Goal: Information Seeking & Learning: Learn about a topic

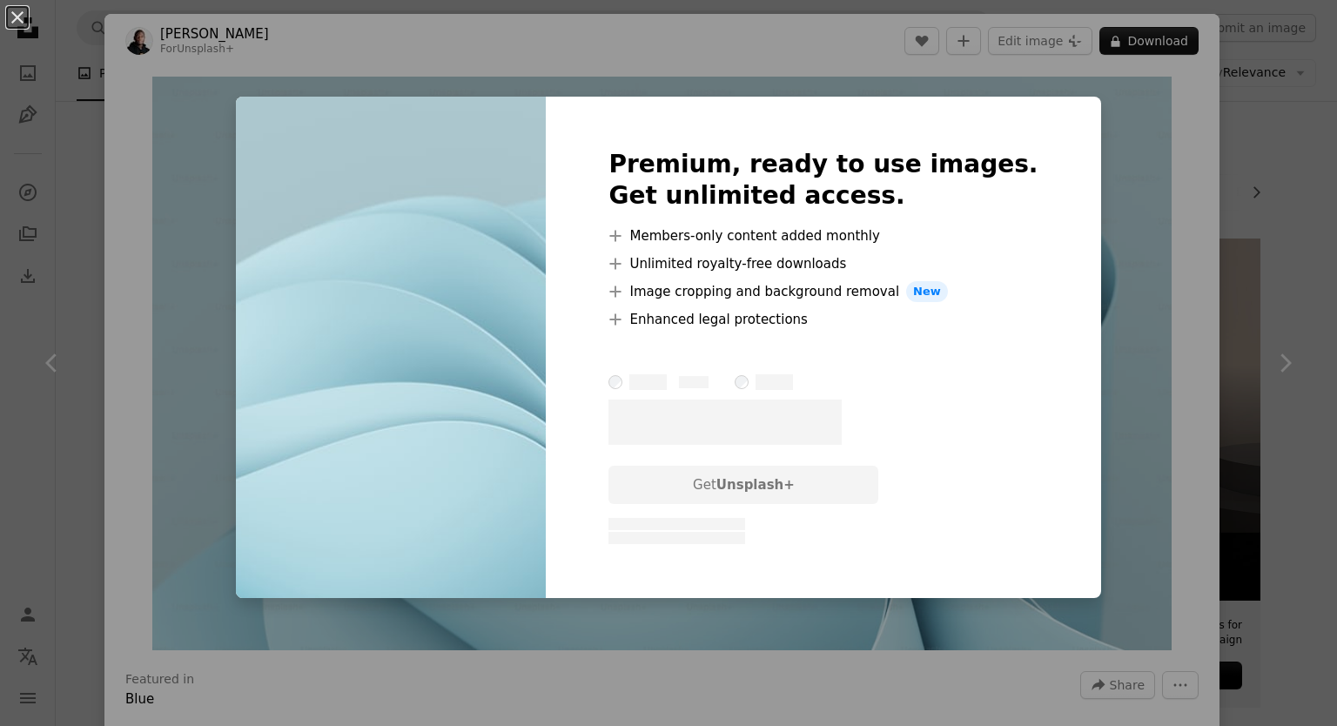
scroll to position [3918, 0]
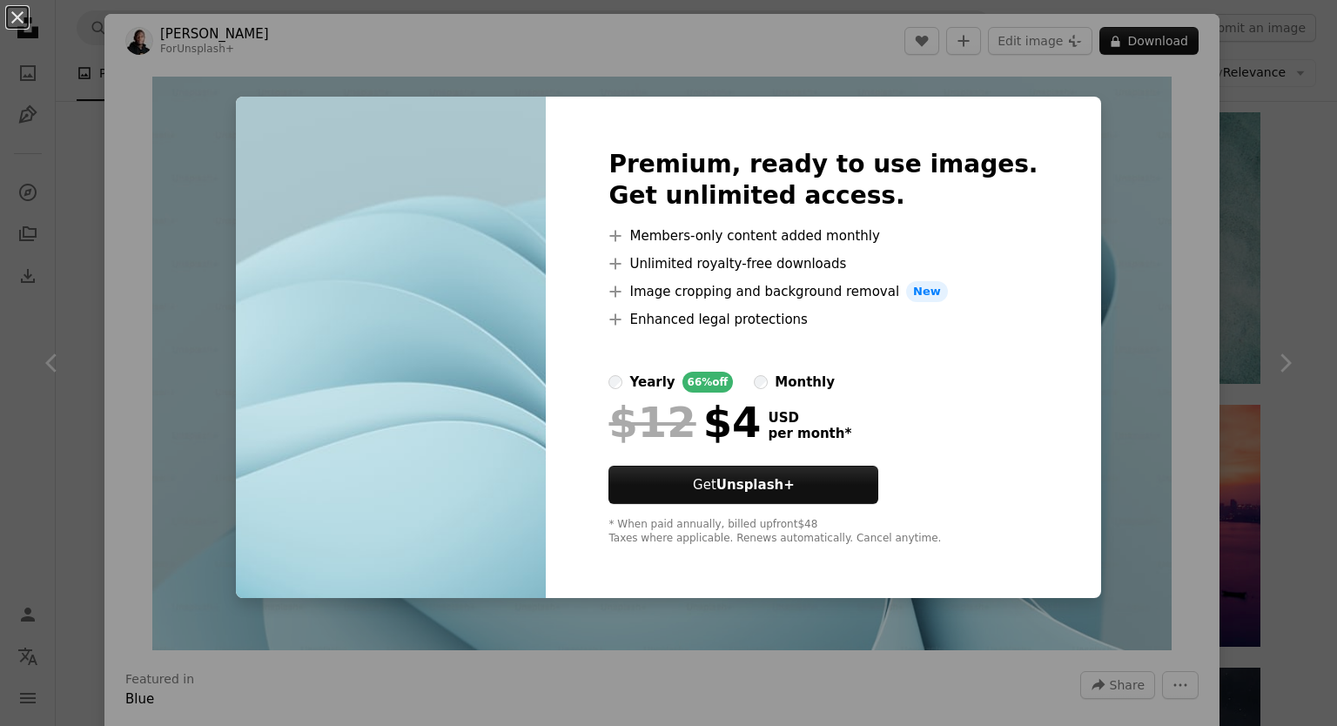
click at [515, 160] on img at bounding box center [391, 348] width 310 height 502
click at [1067, 133] on div "An X shape Premium, ready to use images. Get unlimited access. A plus sign Memb…" at bounding box center [668, 363] width 1337 height 726
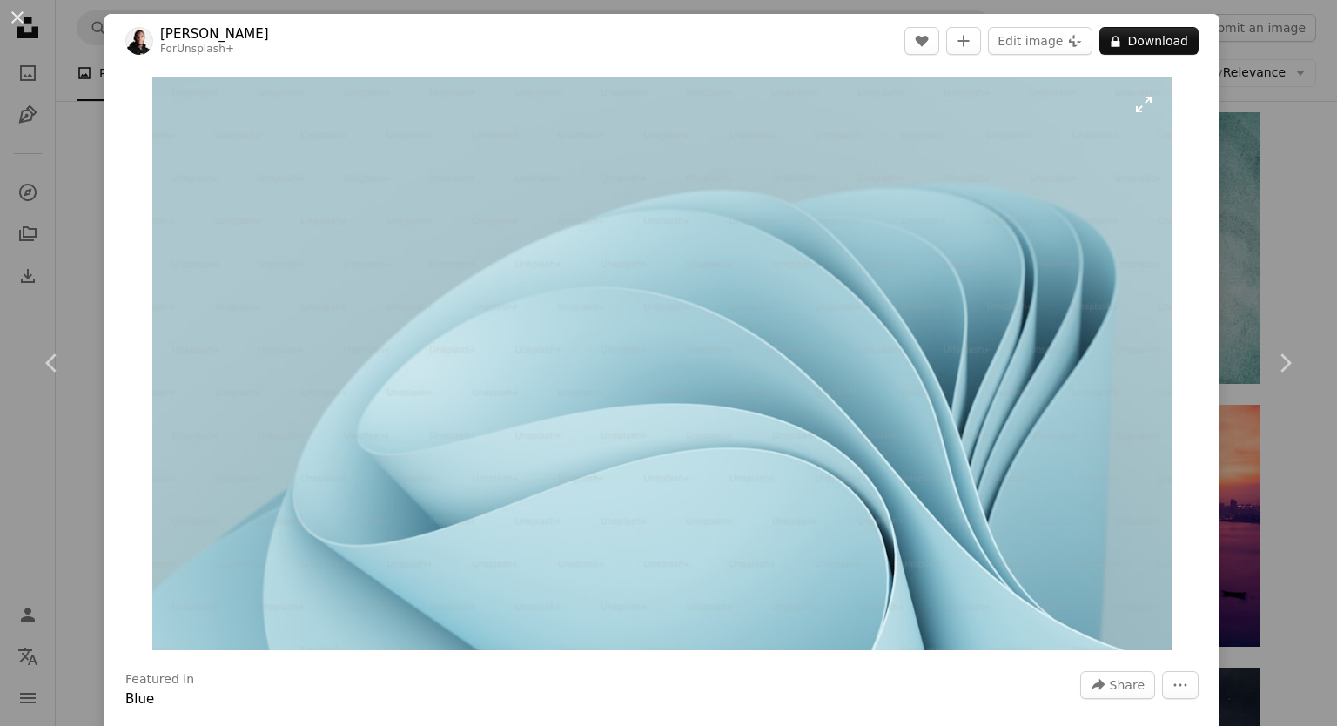
click at [822, 315] on img "Zoom in on this image" at bounding box center [662, 364] width 1020 height 574
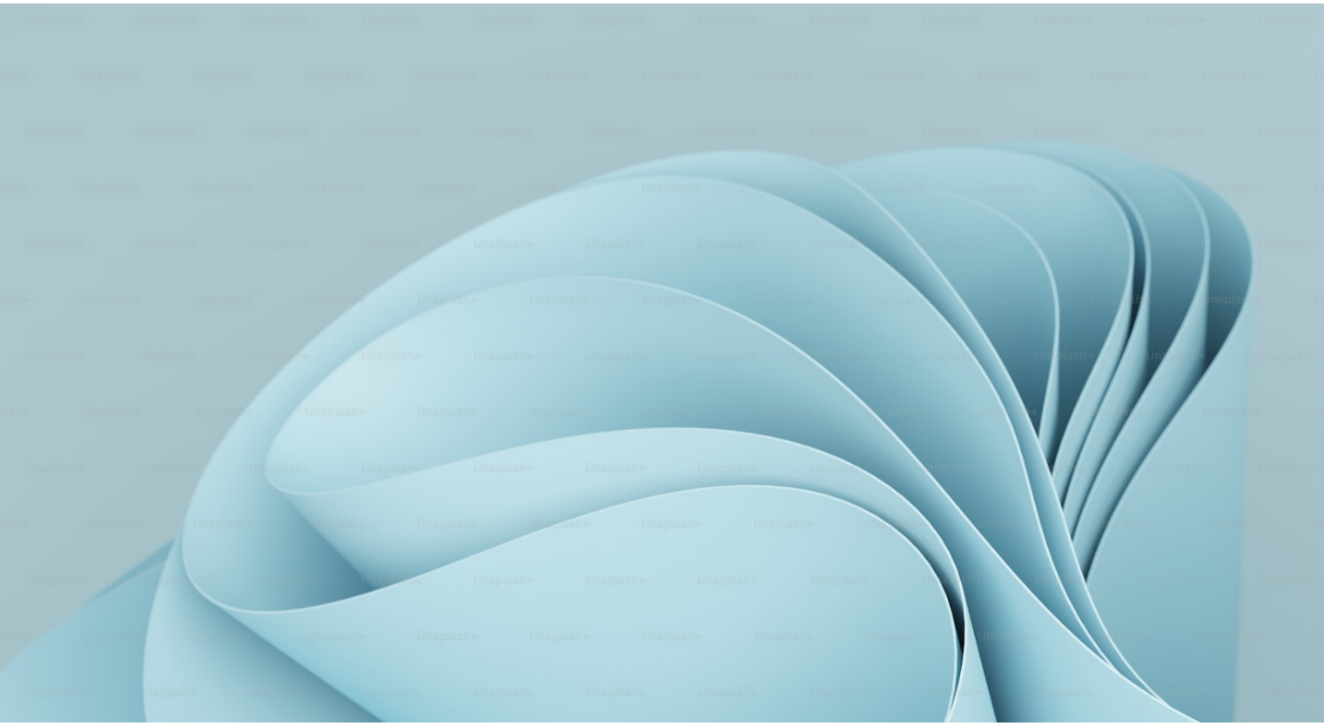
scroll to position [6, 0]
